Goal: Transaction & Acquisition: Purchase product/service

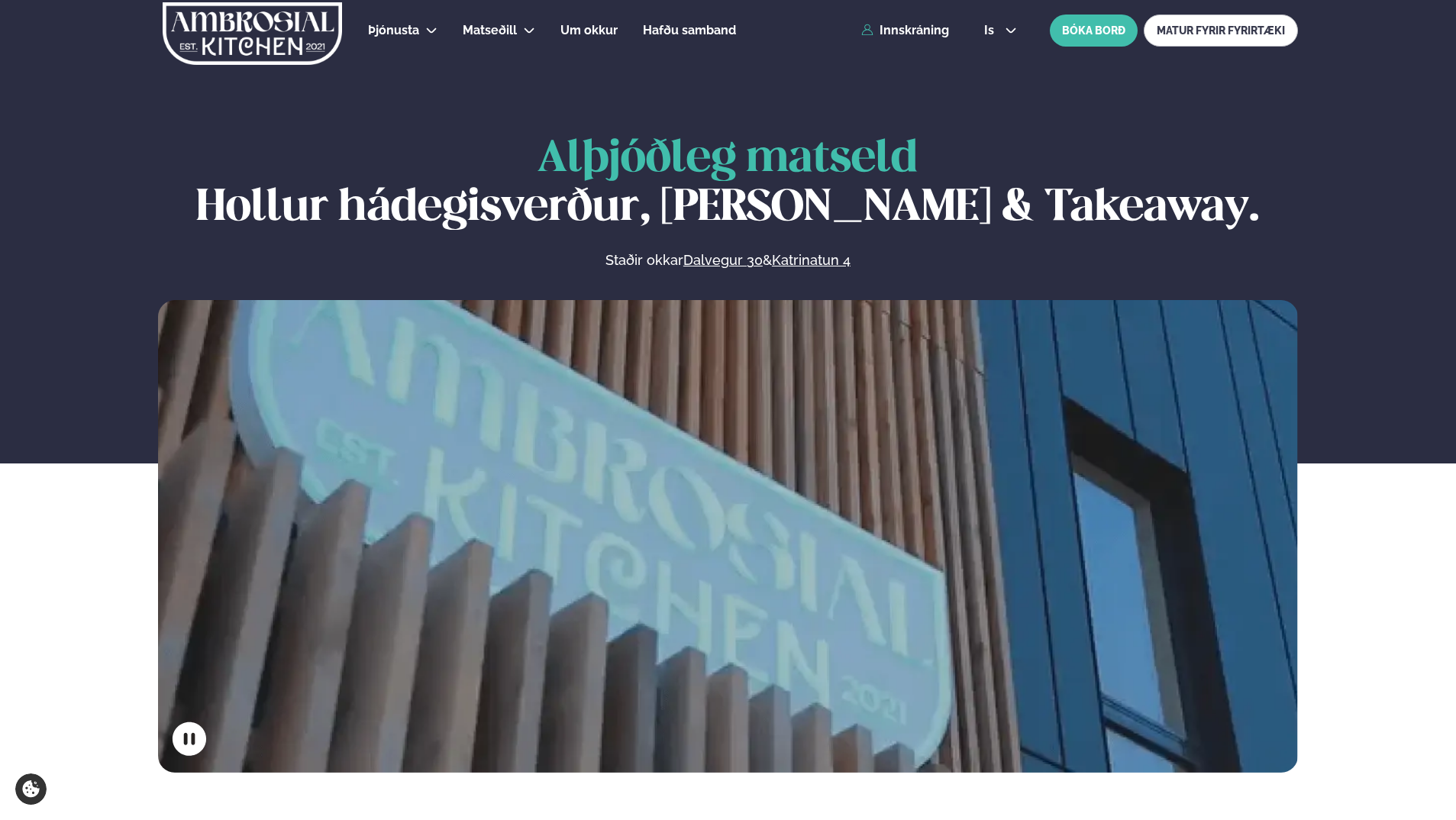
click at [922, 40] on div "Þjónusta Hádegismatur fyrir fyrirtæki Fyrirtækja veitingar Einkapartý Matseðill…" at bounding box center [728, 30] width 1231 height 61
click at [927, 29] on link "Innskráning" at bounding box center [905, 30] width 88 height 14
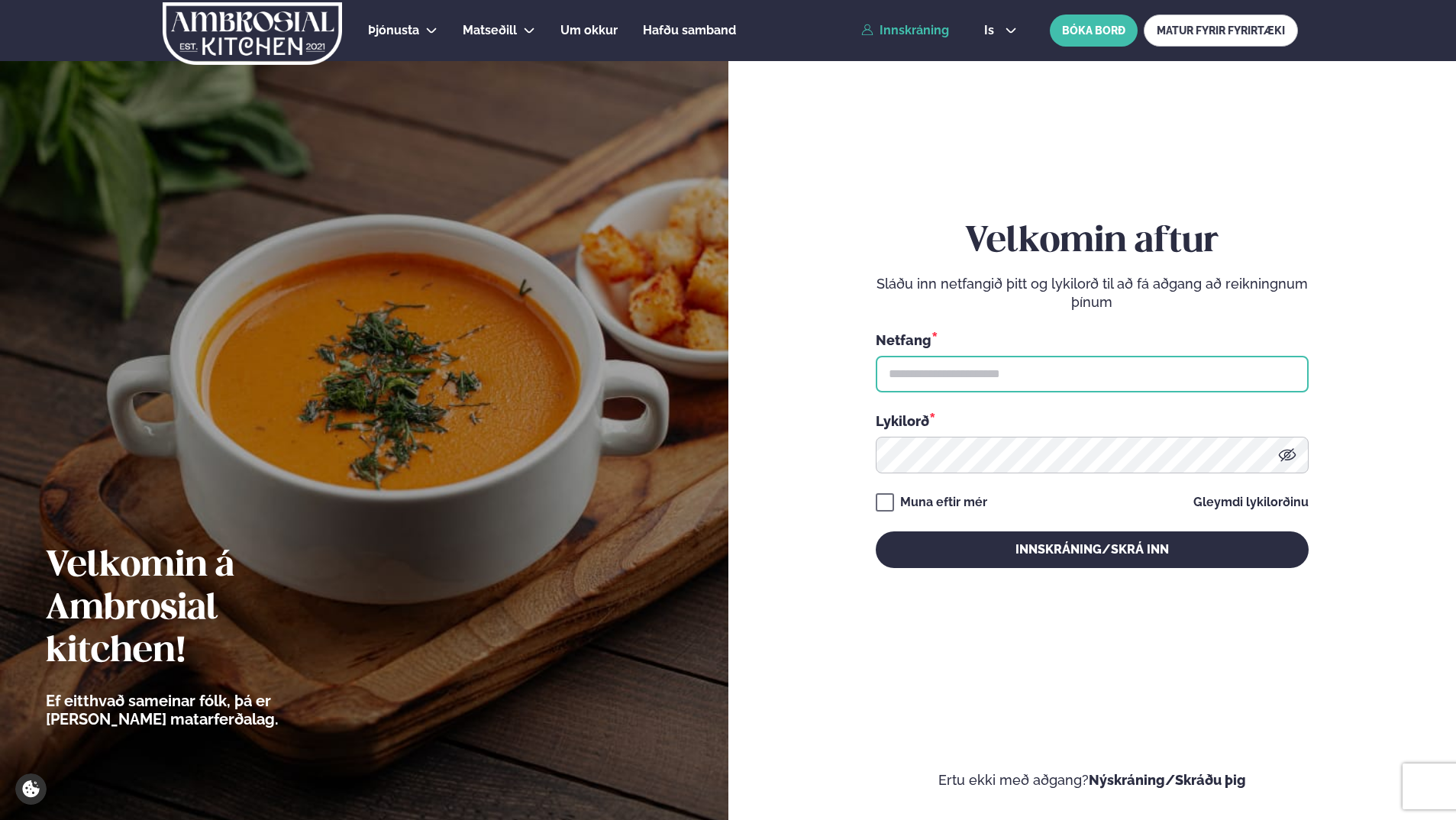
type input "**********"
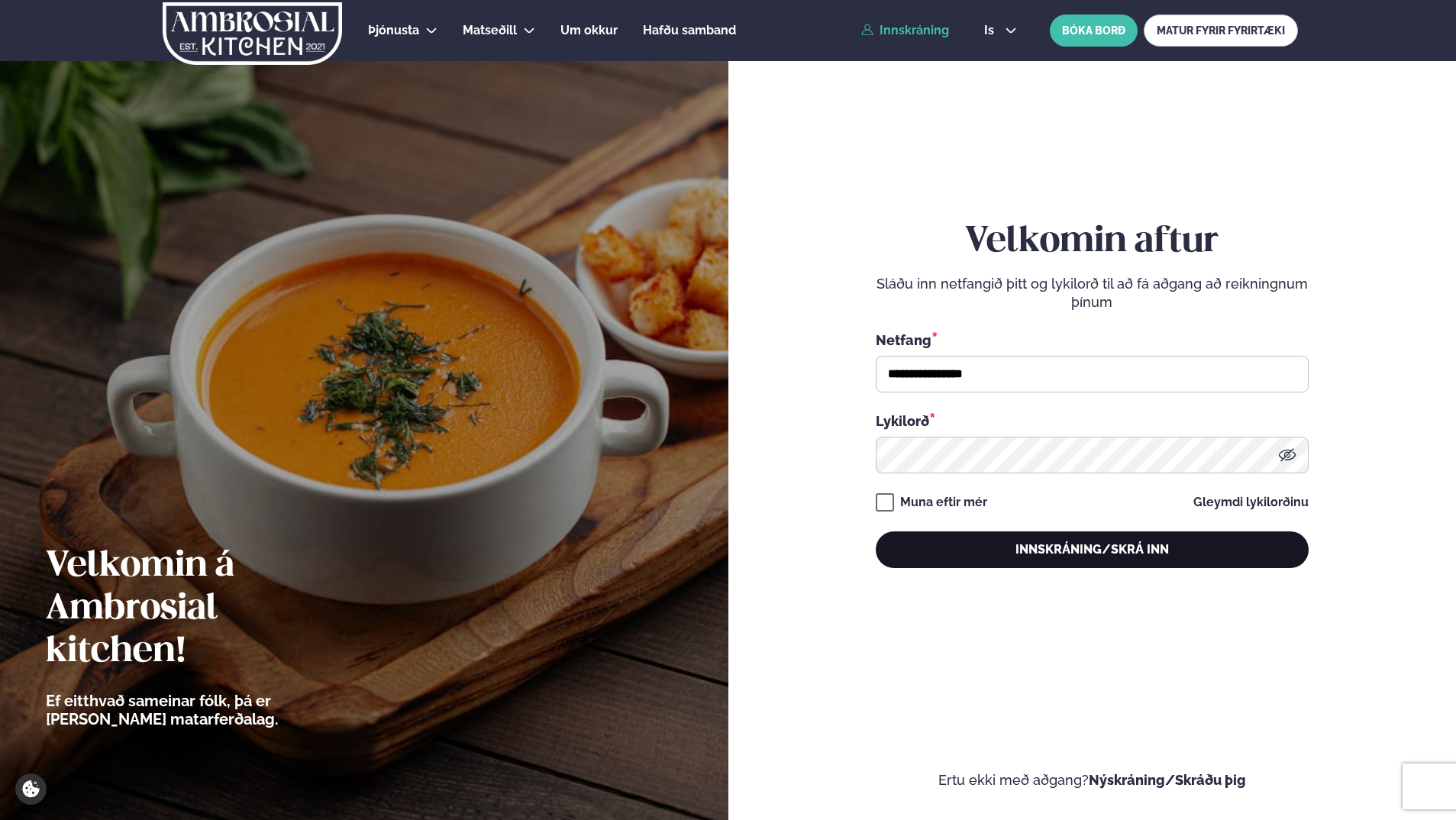
click at [1089, 555] on button "Innskráning/Skrá inn" at bounding box center [1092, 550] width 433 height 37
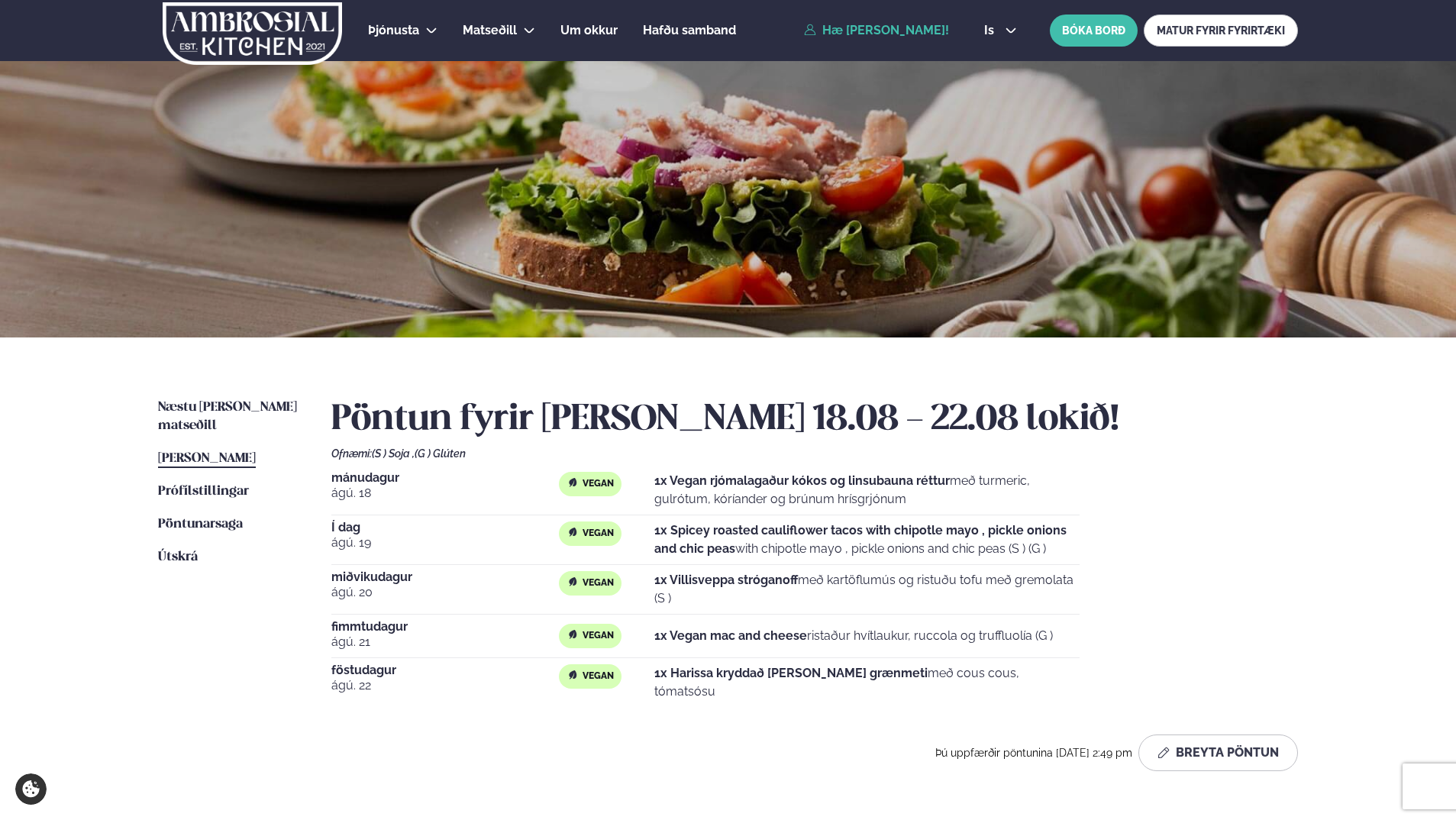
click at [207, 397] on div "Næstu [PERSON_NAME] matseðill Næsta vika [PERSON_NAME] matseðill [PERSON_NAME] …" at bounding box center [728, 588] width 1231 height 501
click at [209, 407] on span "Næstu [PERSON_NAME] matseðill" at bounding box center [228, 416] width 139 height 31
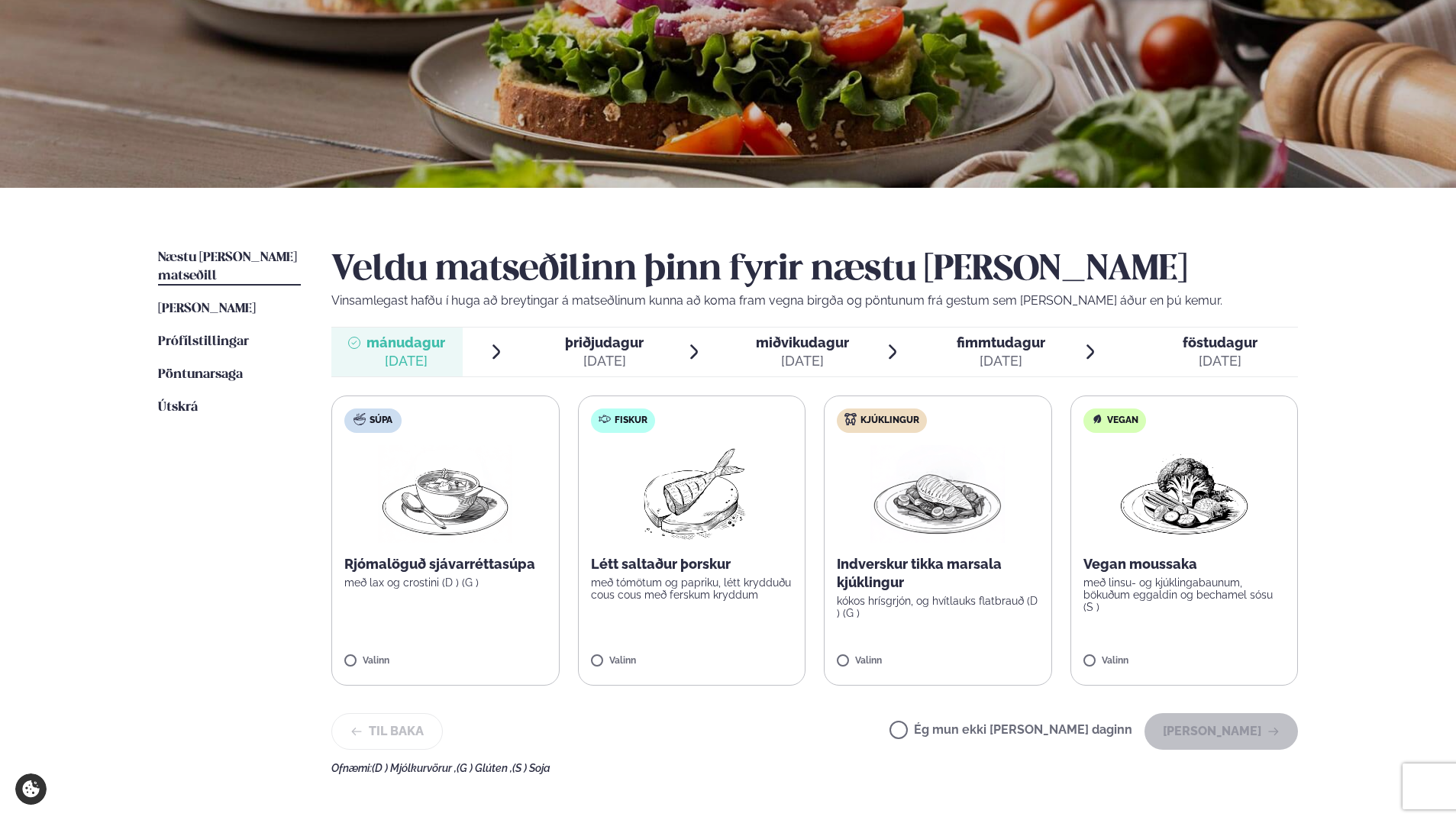
scroll to position [153, 0]
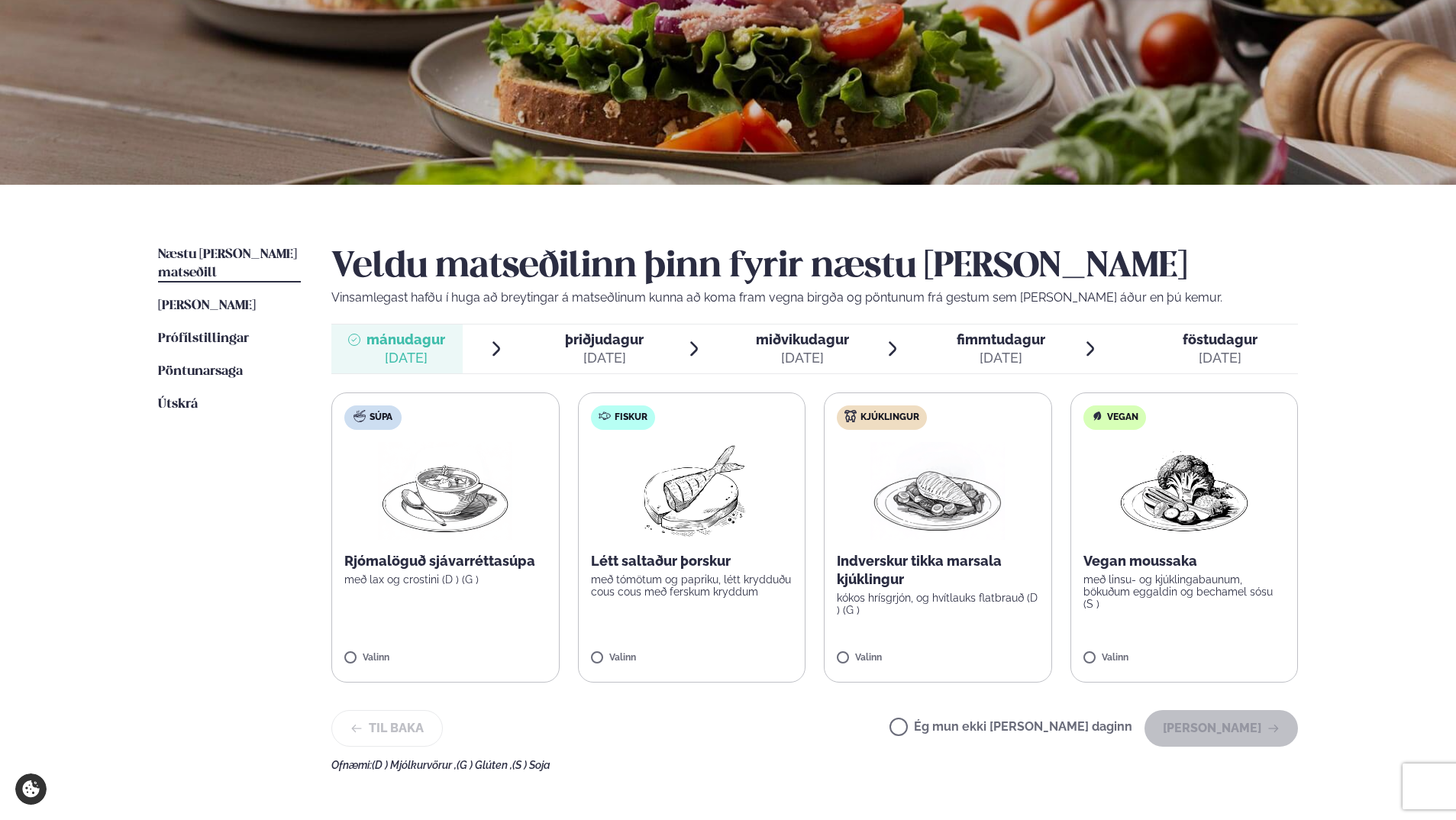
click at [972, 559] on p "Indverskur tikka marsala kjúklingur" at bounding box center [938, 570] width 203 height 37
click at [1266, 723] on button "[PERSON_NAME]" at bounding box center [1221, 729] width 154 height 37
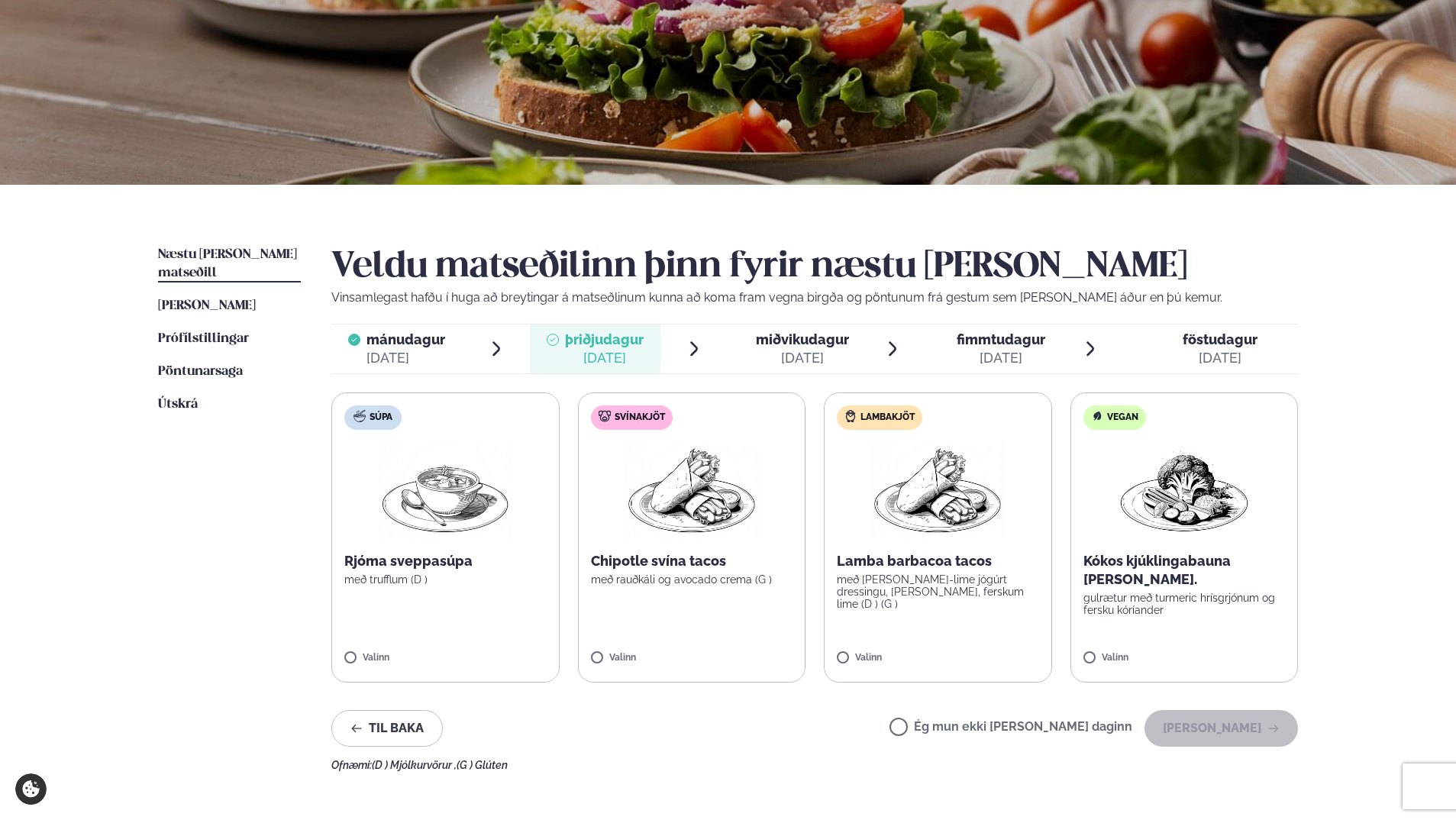
click at [722, 521] on img at bounding box center [692, 491] width 135 height 98
click at [1274, 732] on icon "button" at bounding box center [1273, 728] width 12 height 12
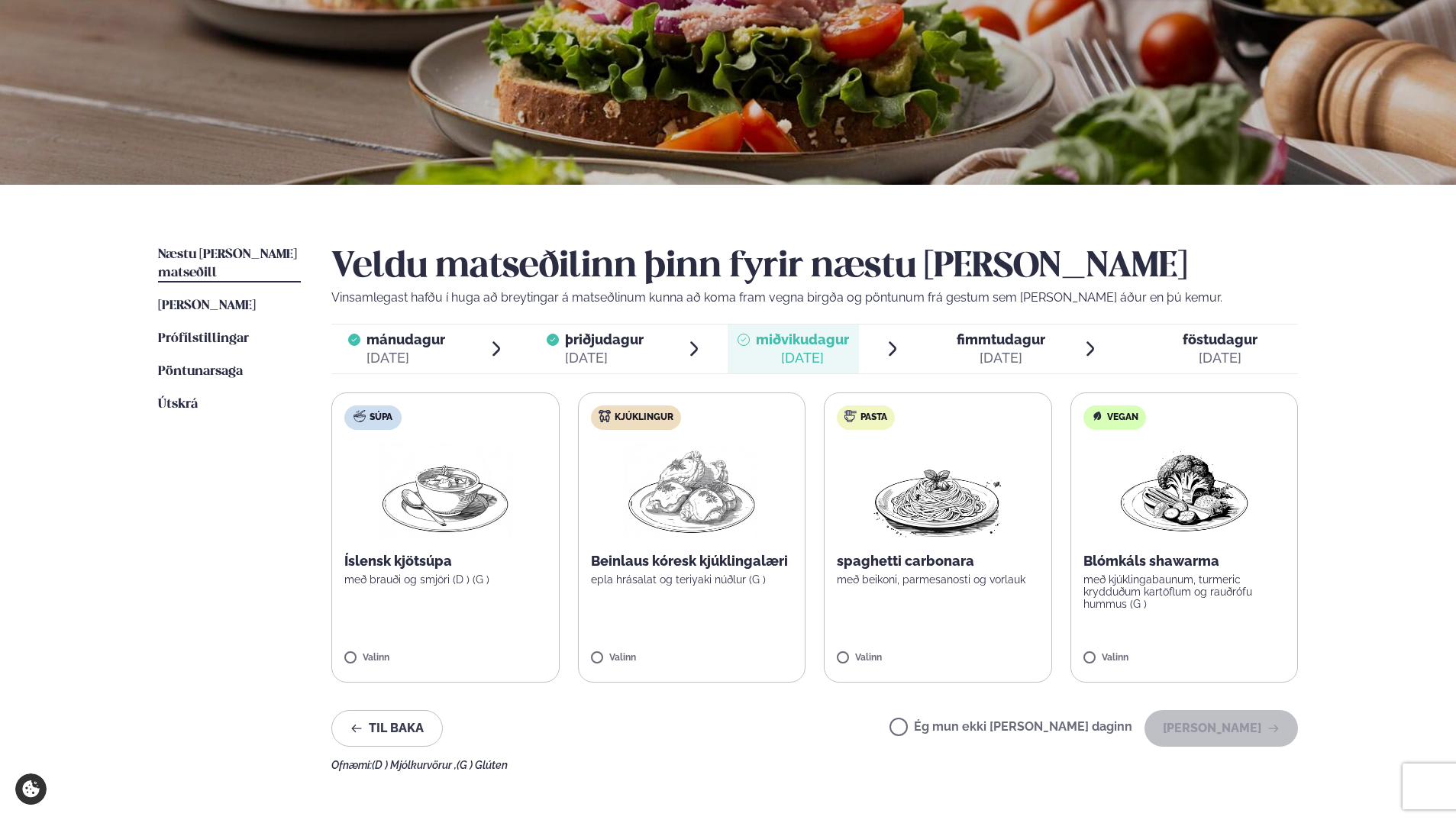
click at [980, 536] on img at bounding box center [938, 491] width 135 height 98
click at [1207, 732] on button "[PERSON_NAME]" at bounding box center [1221, 729] width 154 height 37
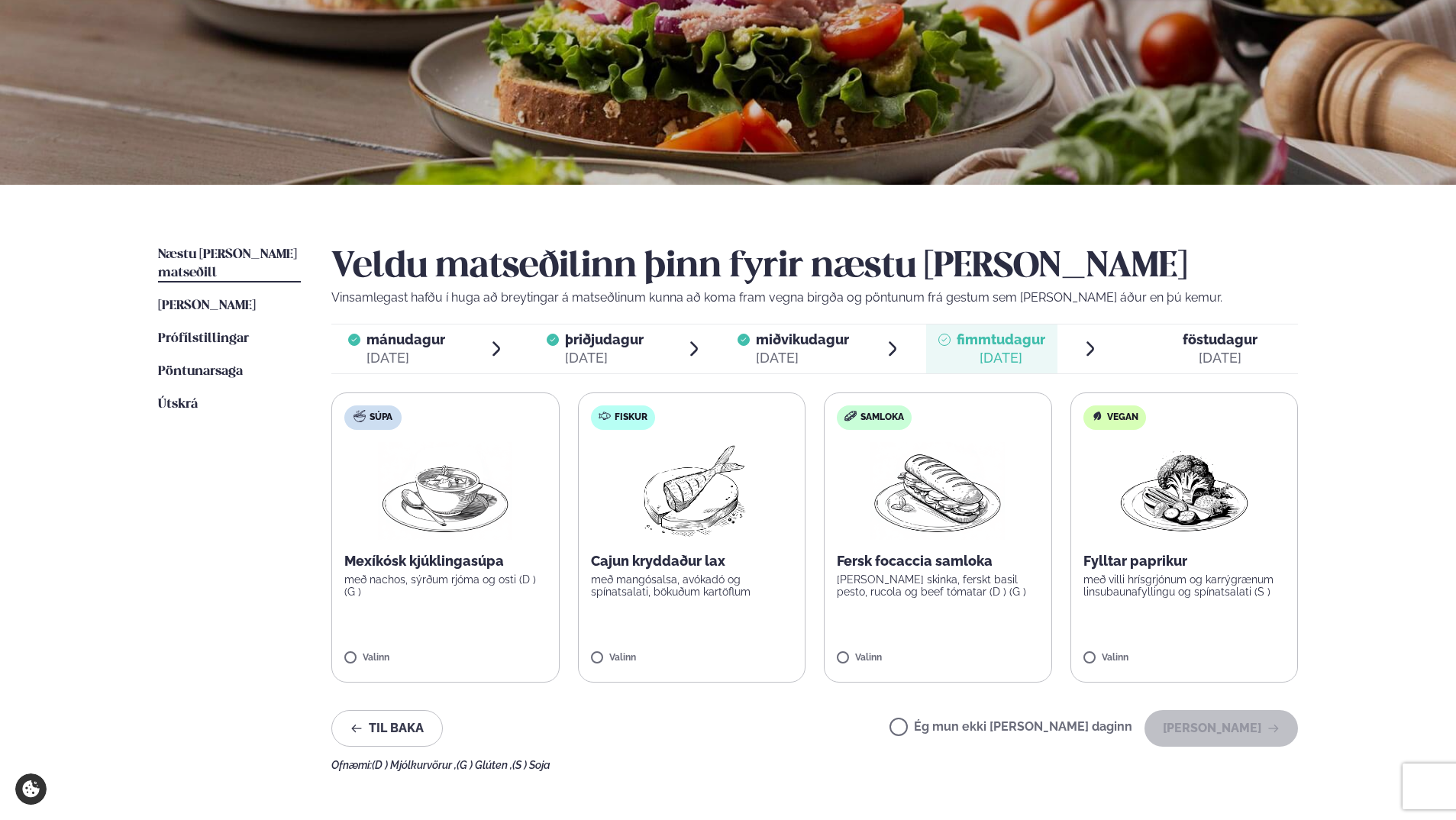
click at [951, 486] on img at bounding box center [938, 491] width 135 height 98
click at [1206, 719] on button "[PERSON_NAME]" at bounding box center [1221, 729] width 154 height 37
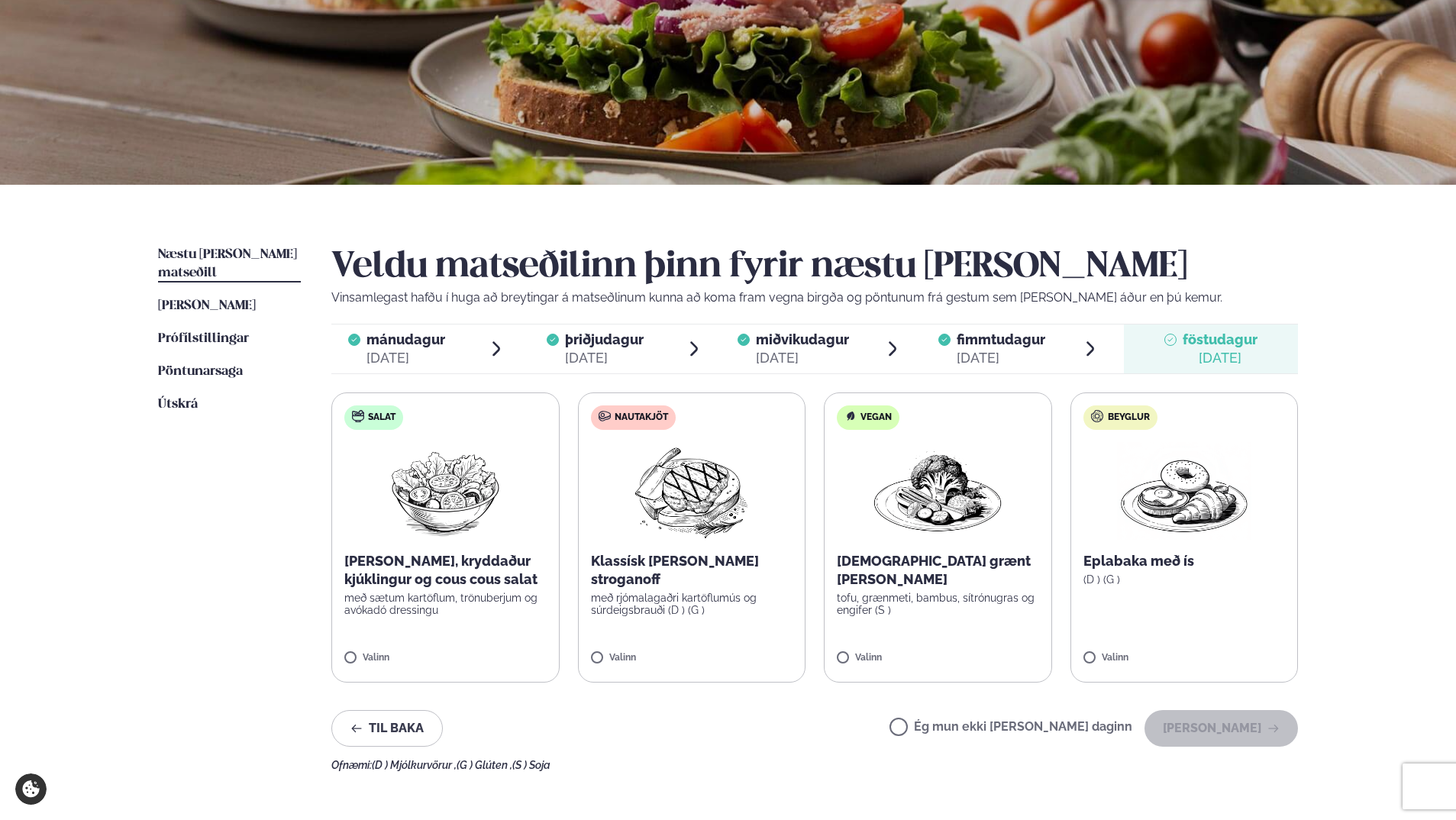
click at [714, 543] on label "Nautakjöt Klassísk [PERSON_NAME] stroganoff með rjómalagaðri kartöflumús og súr…" at bounding box center [692, 537] width 229 height 290
click at [1119, 569] on p "Eplabaka með ís" at bounding box center [1185, 561] width 203 height 18
click at [1145, 652] on icon at bounding box center [1139, 650] width 16 height 16
click at [1239, 736] on button "[PERSON_NAME]" at bounding box center [1221, 729] width 154 height 37
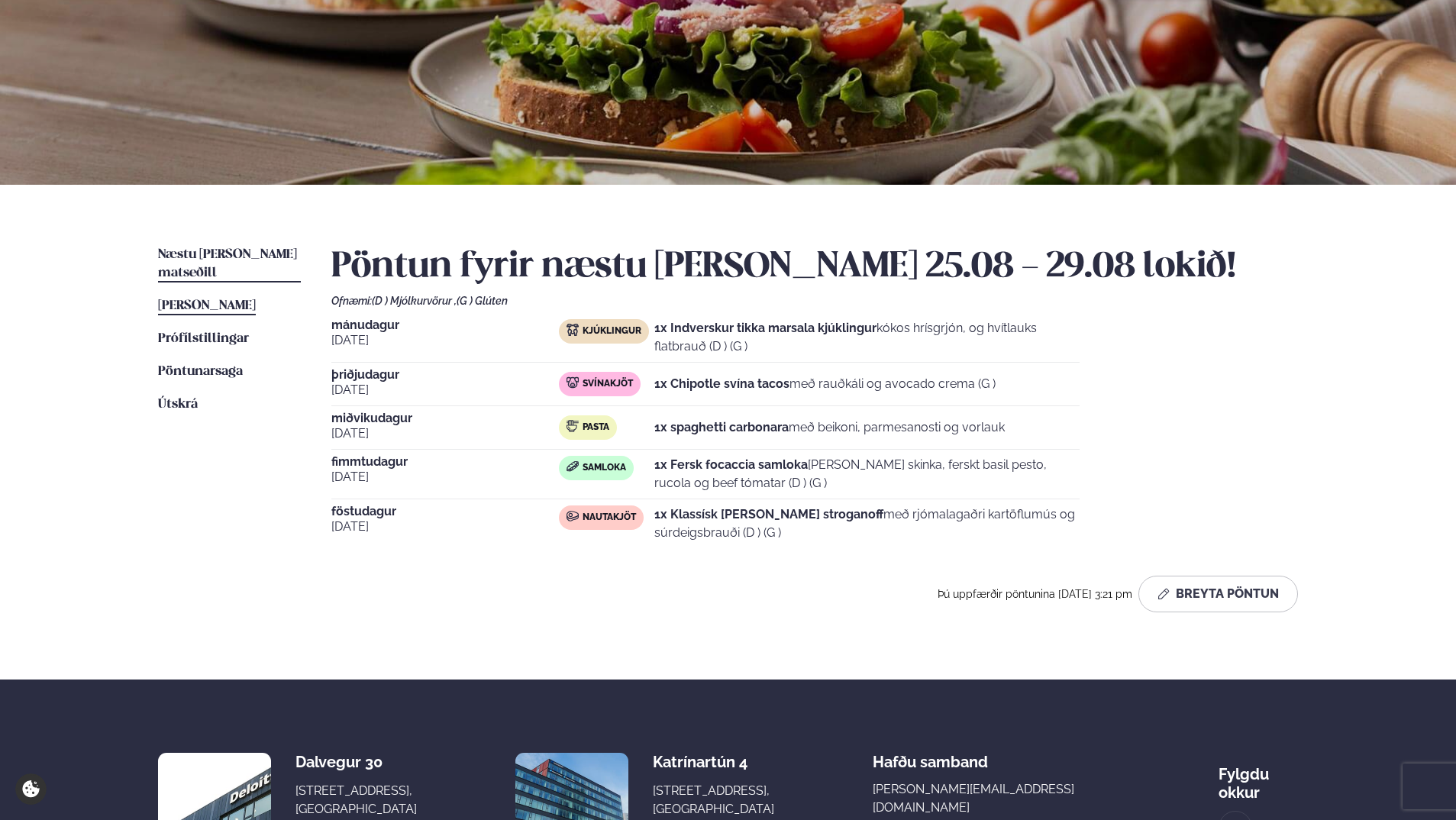
click at [225, 299] on span "[PERSON_NAME]" at bounding box center [207, 306] width 98 height 13
